Goal: Information Seeking & Learning: Learn about a topic

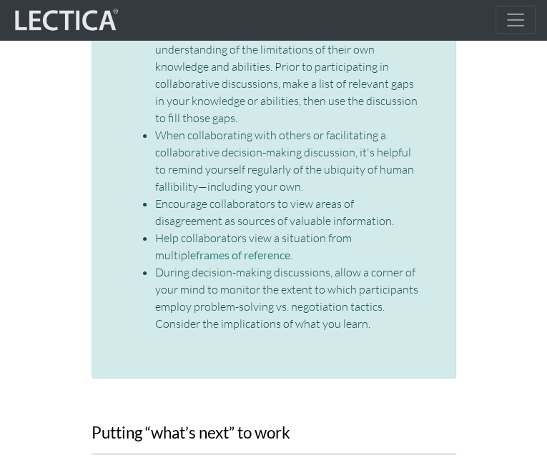
scroll to position [2800, 0]
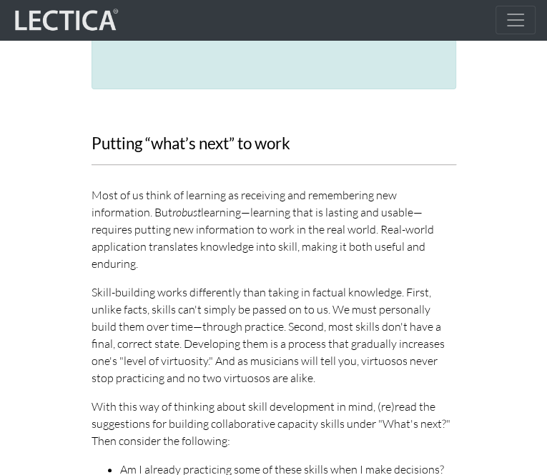
click at [510, 219] on section "Putting “what’s next” to work Most of us think of learning as receiving and rem…" at bounding box center [273, 378] width 547 height 486
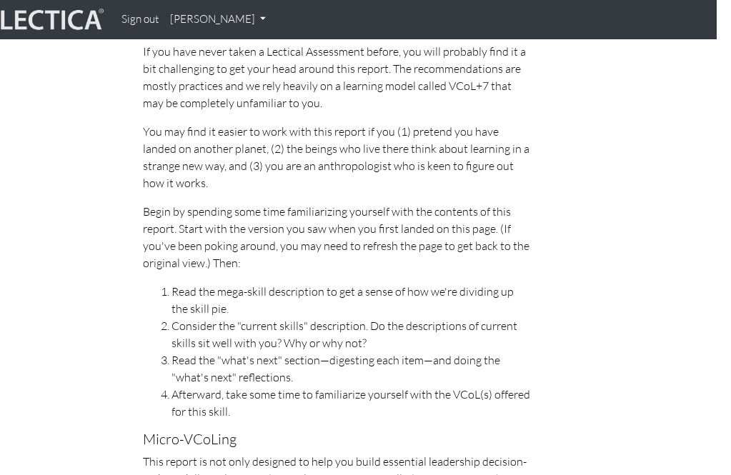
scroll to position [585, 14]
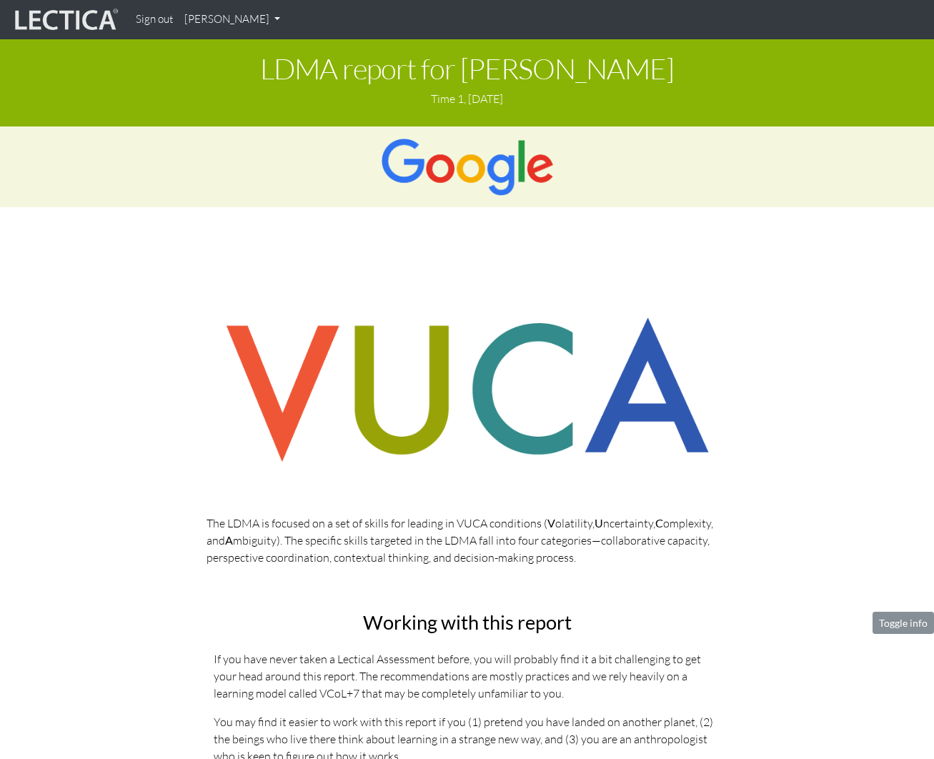
scroll to position [6544, 14]
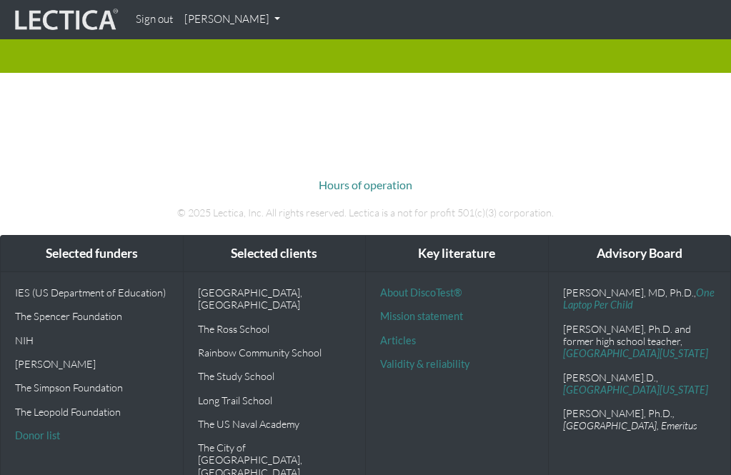
scroll to position [16, 0]
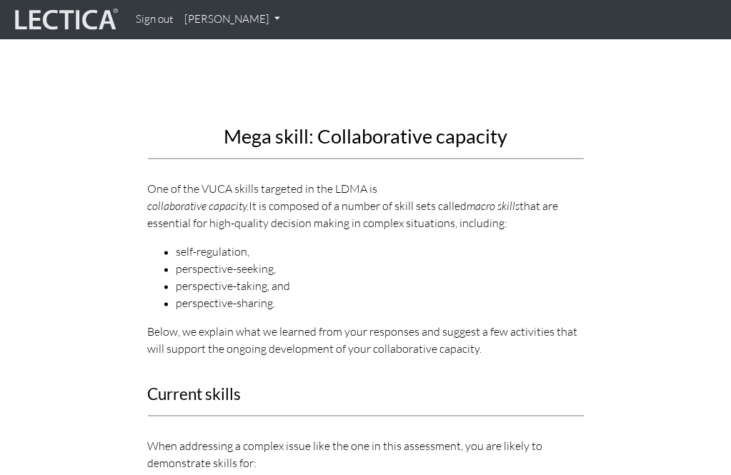
click at [529, 250] on li "self-regulation," at bounding box center [380, 252] width 407 height 17
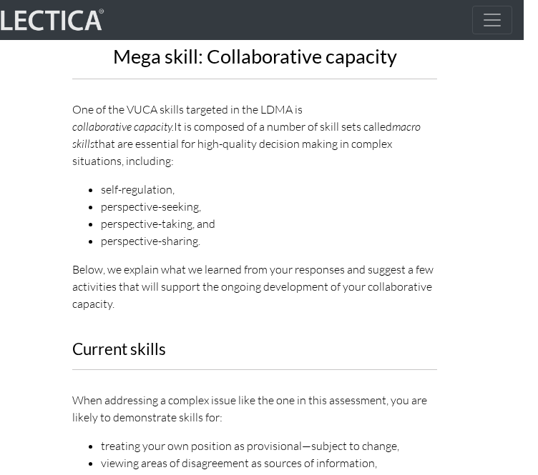
scroll to position [1738, 14]
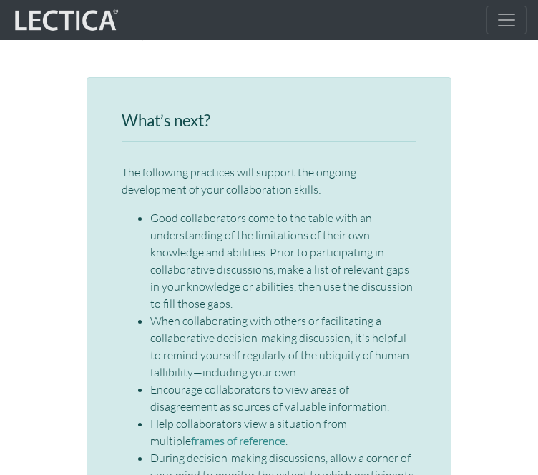
scroll to position [2325, 14]
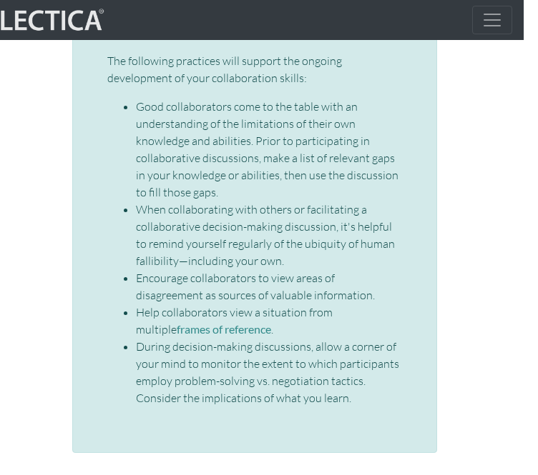
click at [81, 176] on div "What’s next? The following practices will support the ongoing development of yo…" at bounding box center [254, 210] width 365 height 488
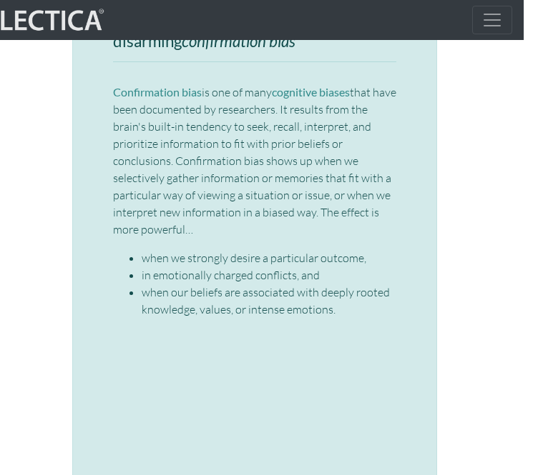
scroll to position [3371, 14]
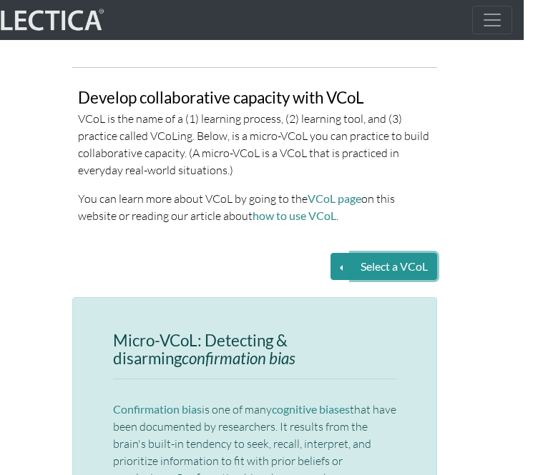
click at [417, 253] on button "Select a VCoL" at bounding box center [394, 266] width 86 height 27
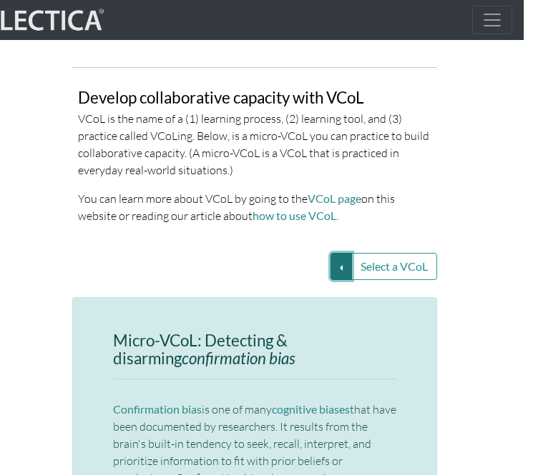
click at [337, 253] on button "Select a VCoL" at bounding box center [340, 266] width 21 height 27
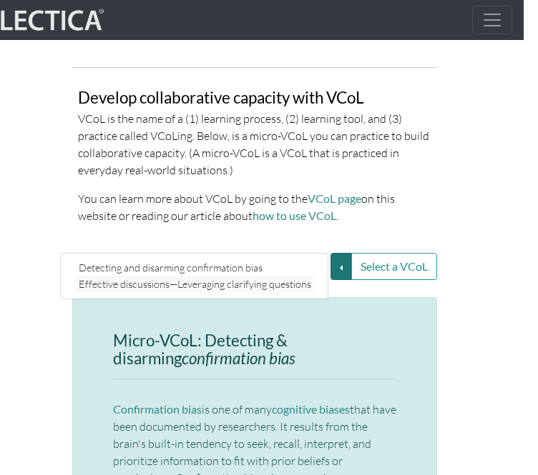
click at [254, 276] on link "Effective discussions—Leveraging clarifying questions" at bounding box center [194, 284] width 239 height 16
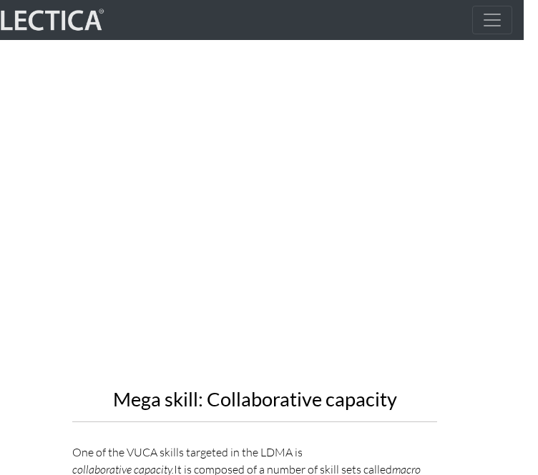
scroll to position [1067, 14]
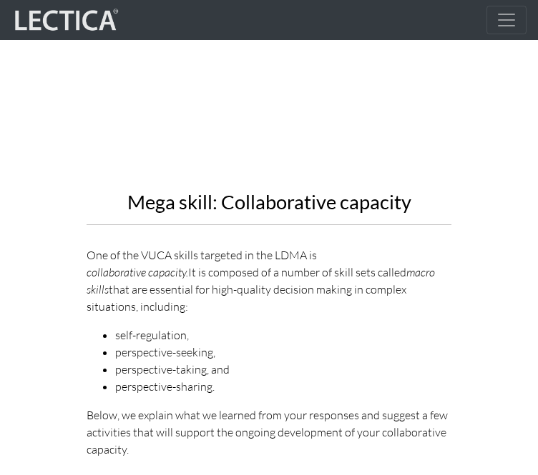
scroll to position [1660, 0]
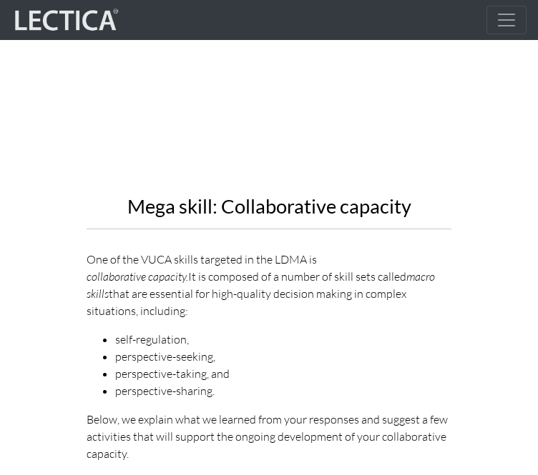
drag, startPoint x: 209, startPoint y: 229, endPoint x: 298, endPoint y: 354, distance: 153.7
click at [220, 251] on p "One of the VUCA skills targeted in the LDMA is collaborative capacity. It is co…" at bounding box center [268, 285] width 365 height 69
drag, startPoint x: 298, startPoint y: 354, endPoint x: 316, endPoint y: 398, distance: 47.8
click at [303, 364] on div "Mega skill: Collaborative capacity One of the VUCA skills targeted in the LDMA …" at bounding box center [268, 194] width 365 height 536
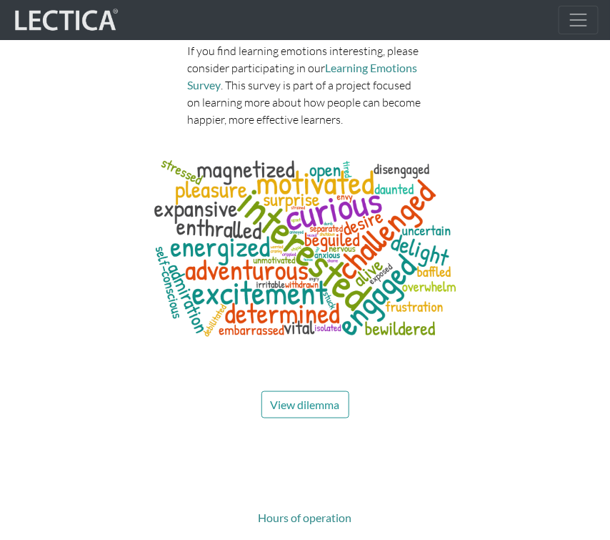
scroll to position [7045, 0]
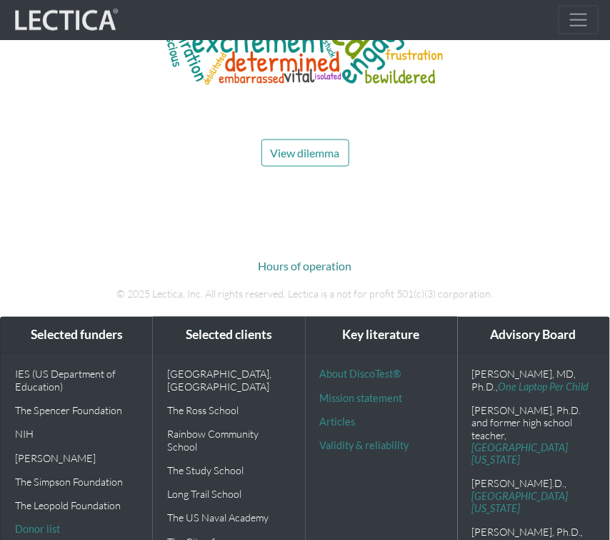
click at [326, 146] on span "View dilemma" at bounding box center [305, 153] width 69 height 14
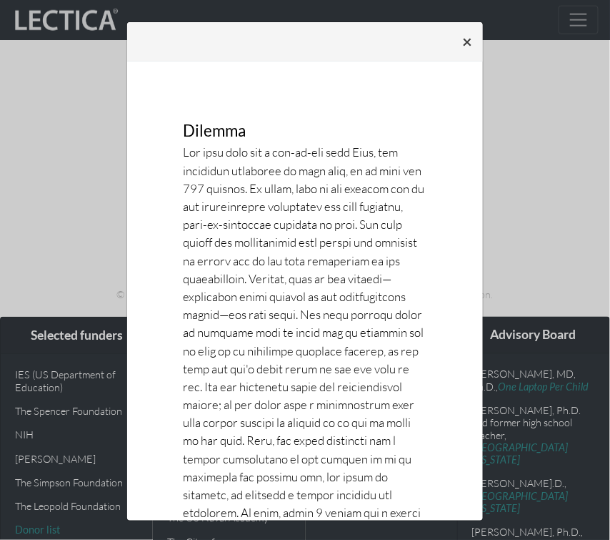
click at [474, 33] on button "×" at bounding box center [467, 41] width 33 height 40
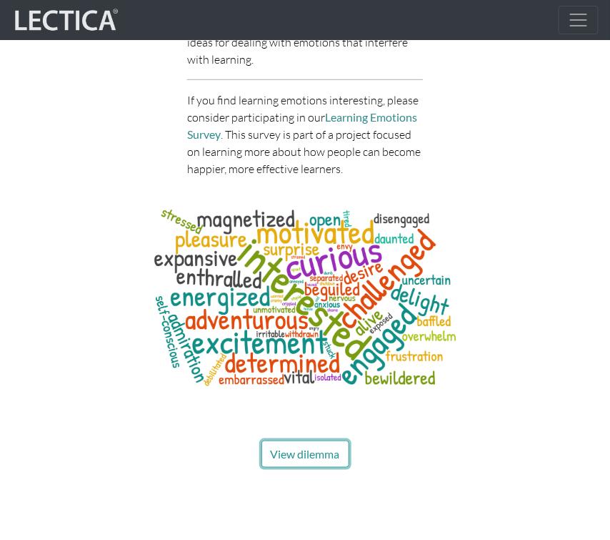
scroll to position [6745, 0]
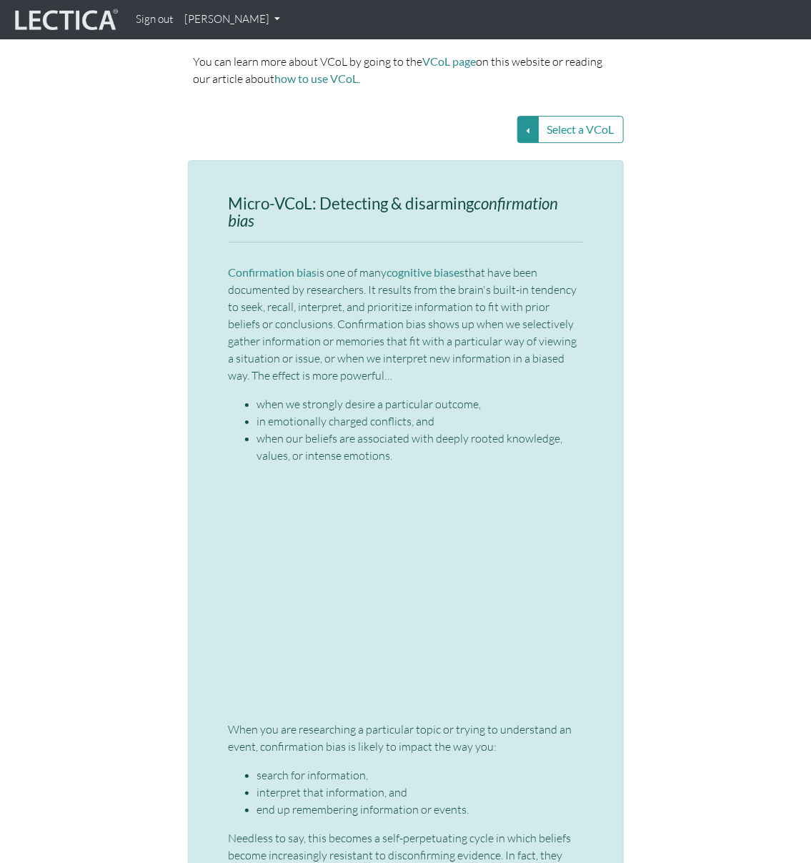
scroll to position [2541, 0]
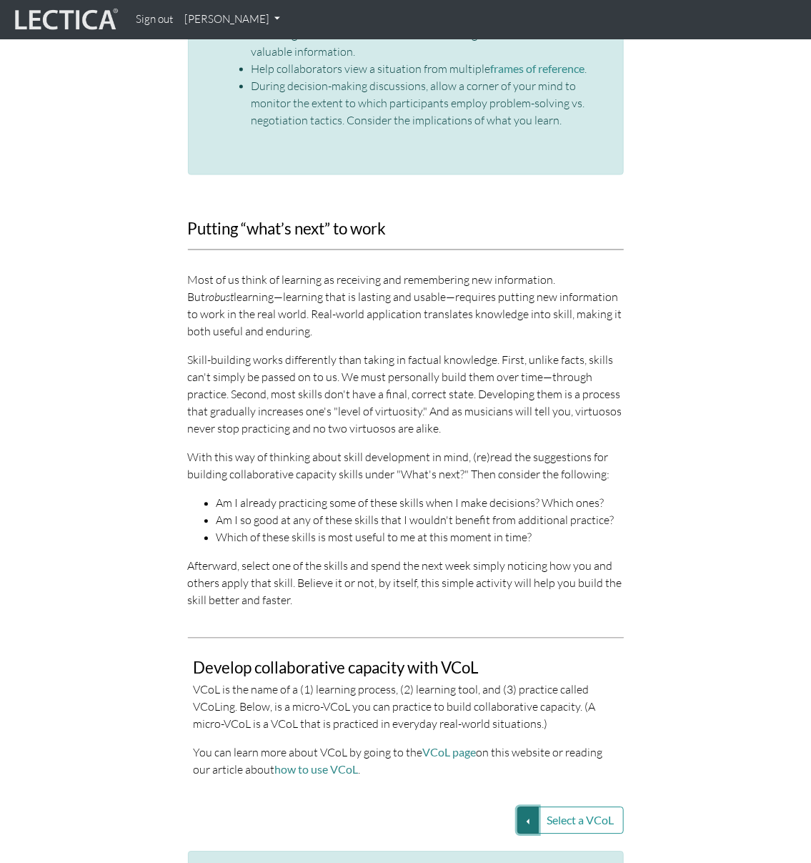
click at [522, 539] on button "Select a VCoL" at bounding box center [528, 820] width 21 height 27
click at [475, 539] on link "Detecting and disarming confirmation bias" at bounding box center [381, 821] width 239 height 16
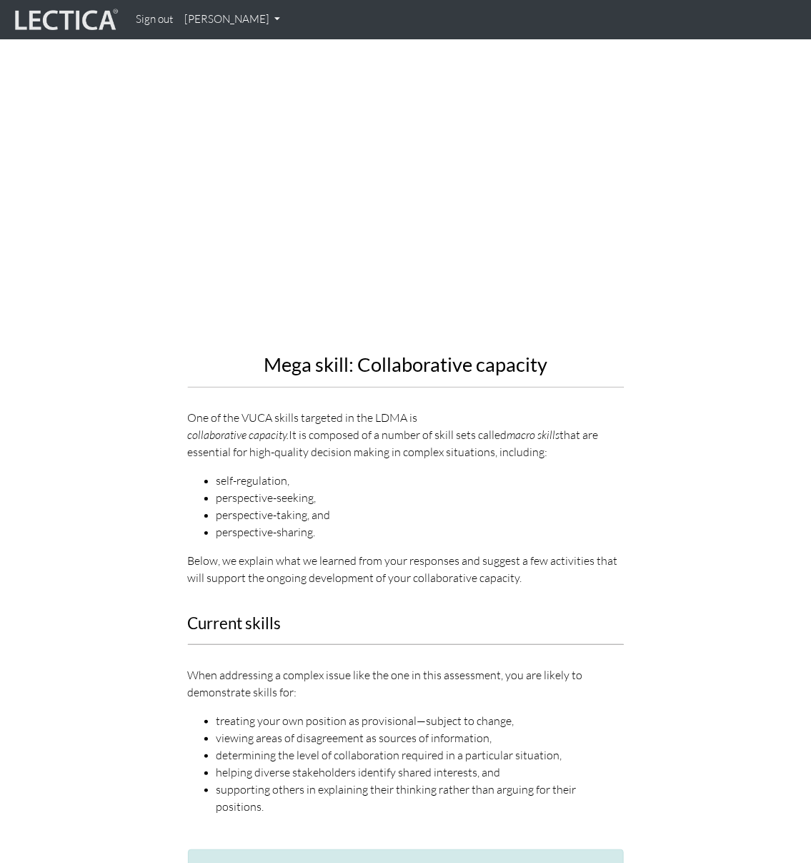
scroll to position [1497, 0]
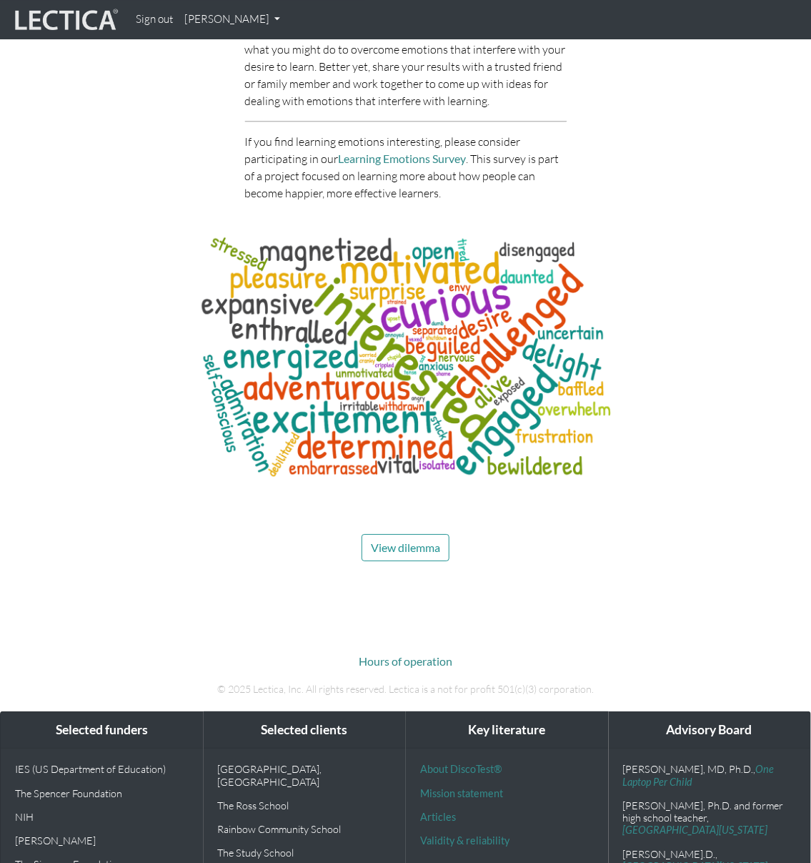
scroll to position [6760, 0]
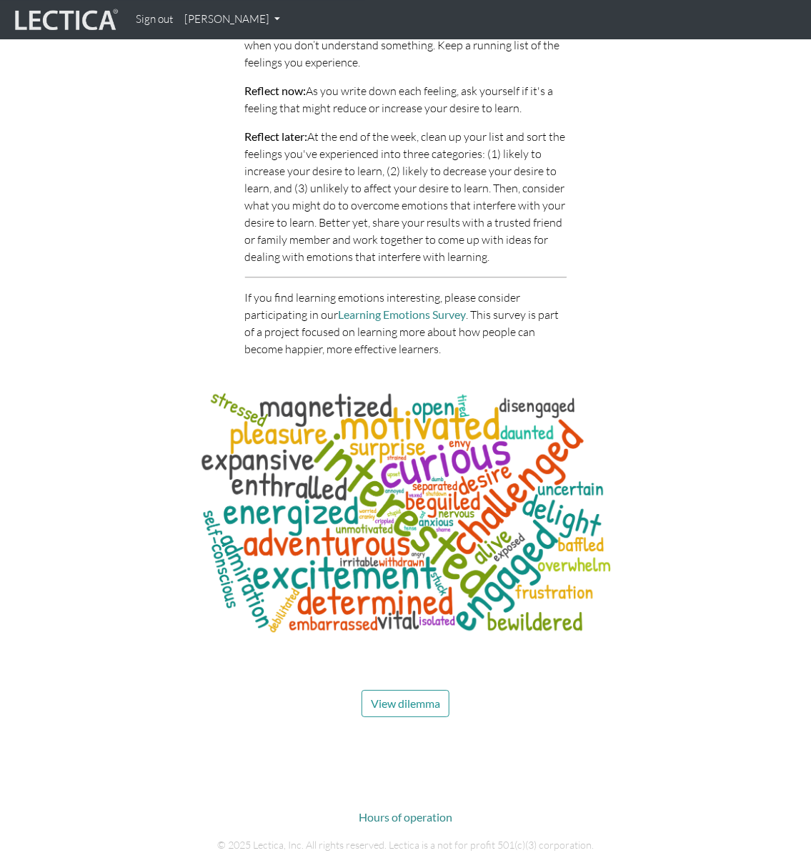
scroll to position [6760, 0]
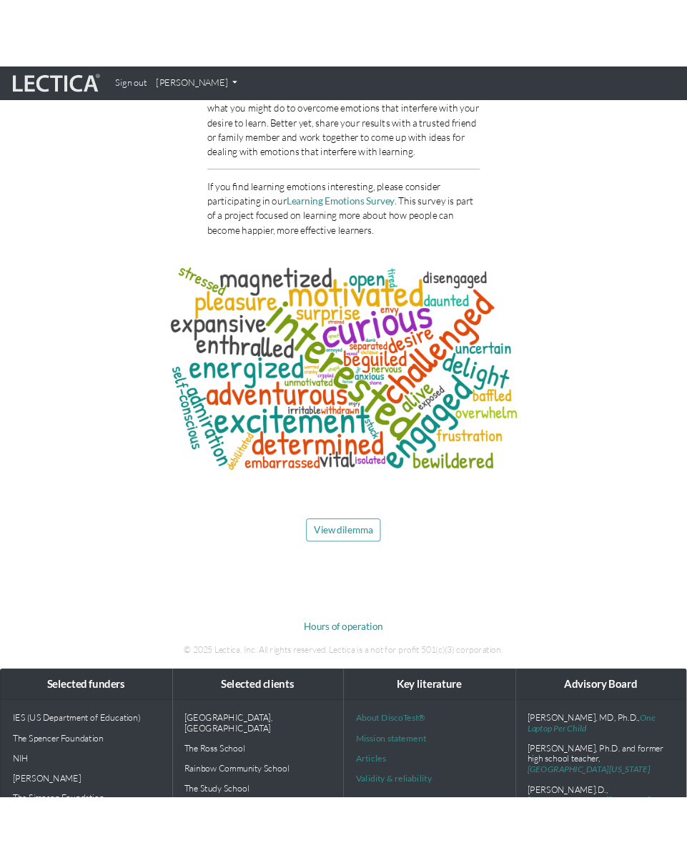
scroll to position [6650, 0]
